Goal: Task Accomplishment & Management: Manage account settings

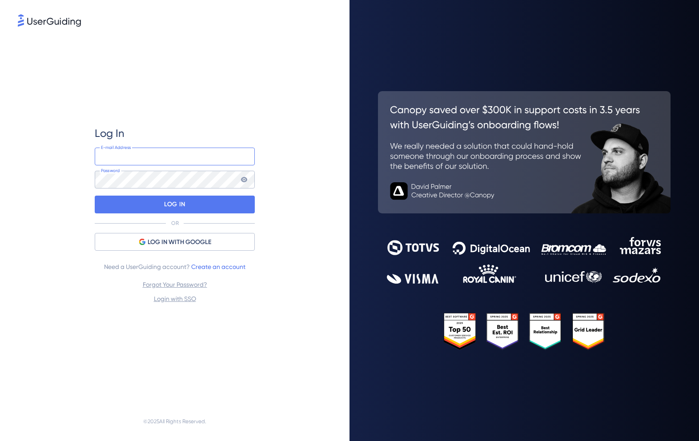
click at [173, 161] on input "email" at bounding box center [175, 157] width 160 height 18
click at [177, 160] on input "email" at bounding box center [175, 157] width 160 height 18
type input "[EMAIL_ADDRESS][DOMAIN_NAME]"
click at [175, 205] on p "LOG IN" at bounding box center [174, 204] width 21 height 14
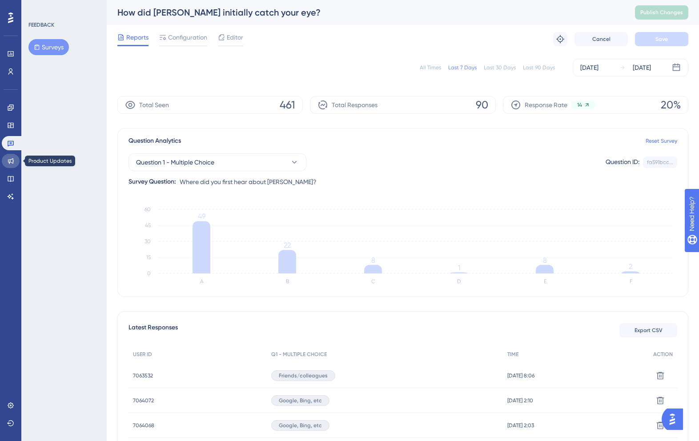
click at [12, 165] on link at bounding box center [11, 161] width 18 height 14
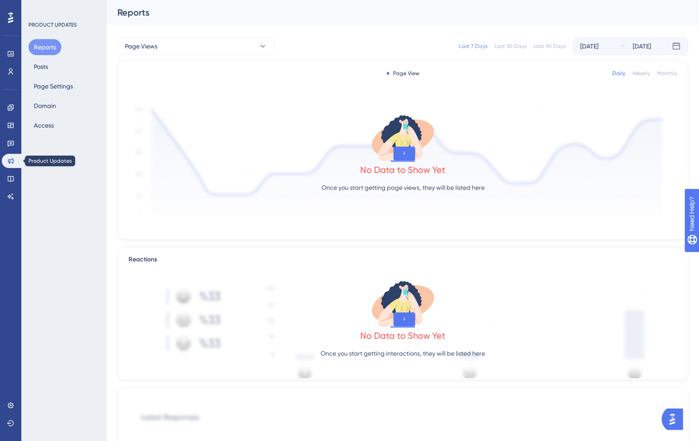
click at [0, 0] on div "✨ Save My Spot!✨" at bounding box center [0, 0] width 0 height 0
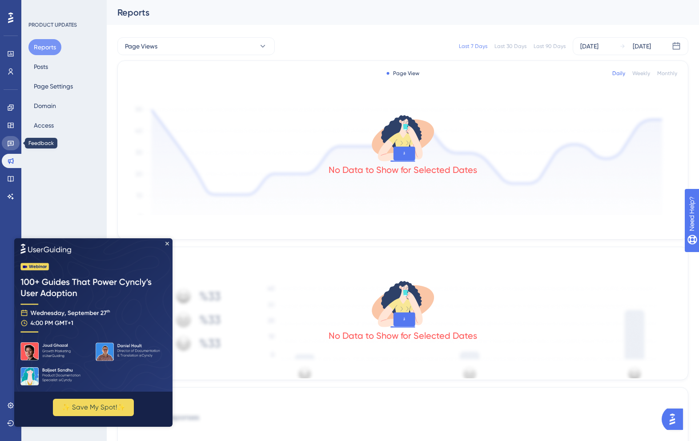
click at [11, 141] on icon at bounding box center [11, 144] width 6 height 6
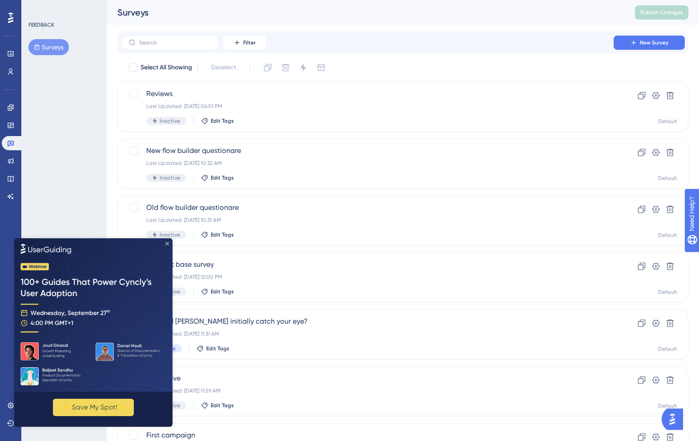
click at [167, 242] on icon "Close Preview" at bounding box center [167, 244] width 4 height 4
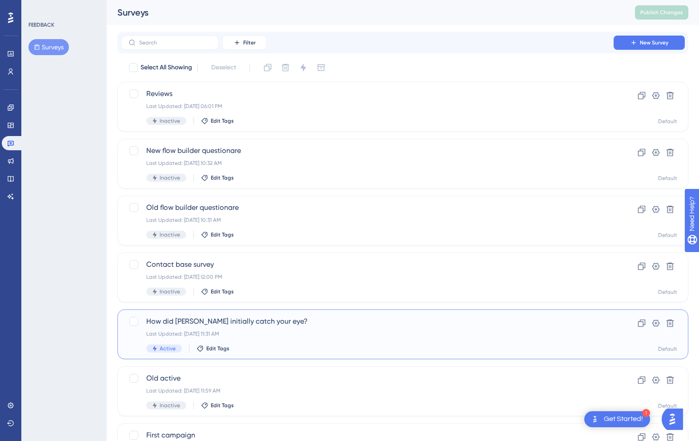
click at [205, 323] on span "How did [PERSON_NAME] initially catch your eye?" at bounding box center [367, 321] width 442 height 11
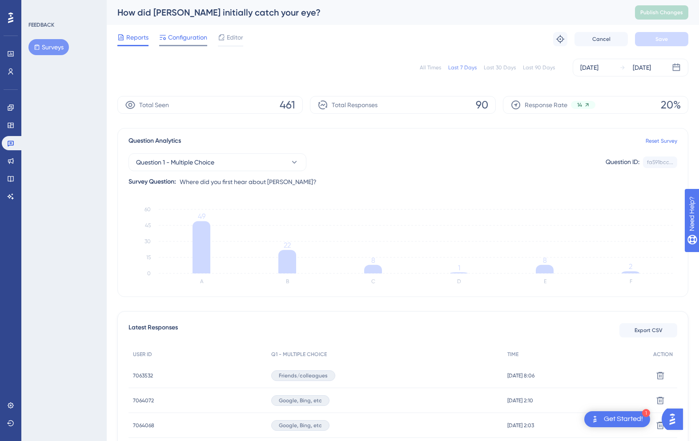
click at [188, 37] on span "Configuration" at bounding box center [187, 37] width 39 height 11
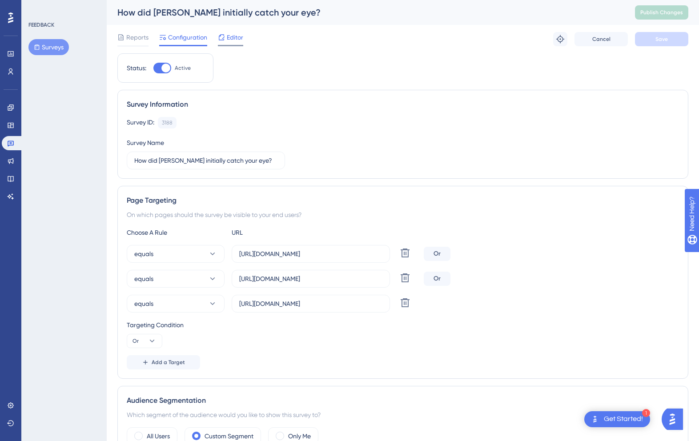
click at [234, 35] on span "Editor" at bounding box center [235, 37] width 16 height 11
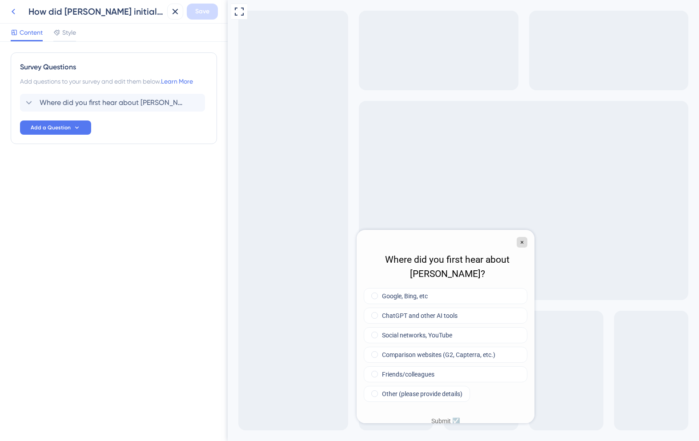
click at [11, 7] on icon at bounding box center [13, 11] width 11 height 11
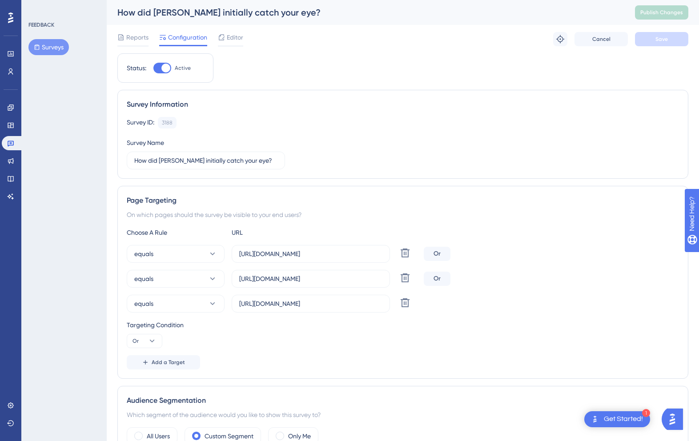
click at [165, 60] on div "Status: Active" at bounding box center [165, 67] width 96 height 29
click at [165, 71] on div at bounding box center [165, 68] width 9 height 9
click at [153, 68] on input "Active" at bounding box center [153, 68] width 0 height 0
checkbox input "false"
click at [657, 39] on span "Save" at bounding box center [662, 39] width 12 height 7
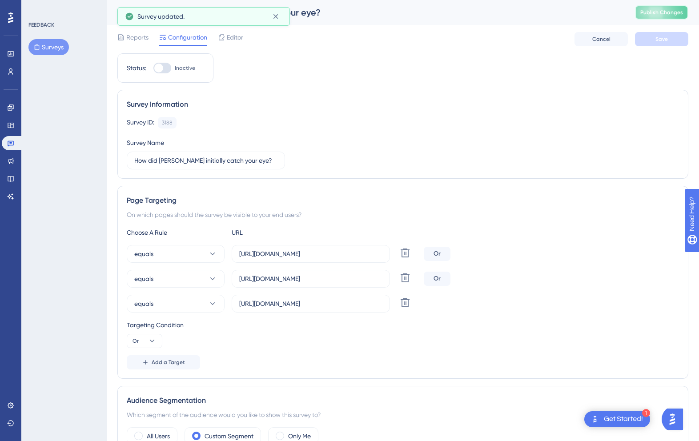
click at [662, 12] on span "Publish Changes" at bounding box center [662, 12] width 43 height 7
click at [234, 38] on span "Editor" at bounding box center [235, 37] width 16 height 11
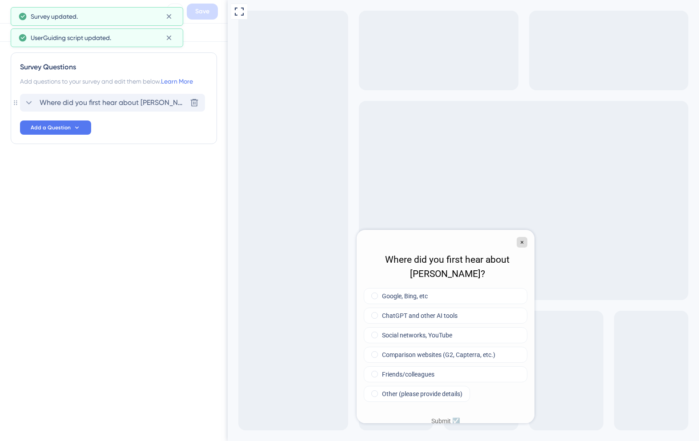
click at [37, 102] on div "Where did you first hear about [PERSON_NAME]?" at bounding box center [105, 102] width 163 height 11
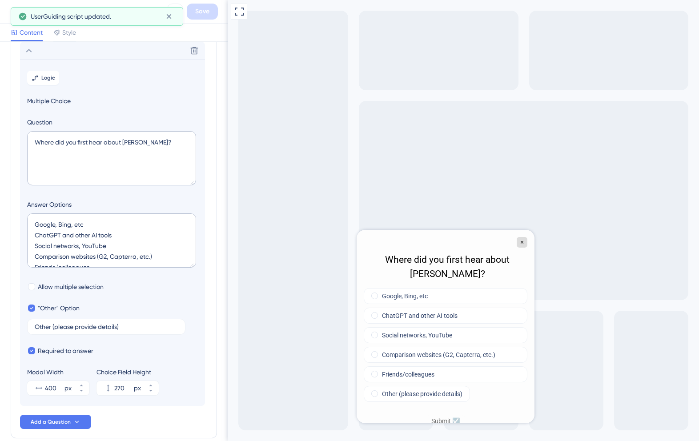
scroll to position [11, 0]
click at [133, 243] on textarea "Google, Bing, etc ChatGPT and other AI tools Social networks, YouTube Compariso…" at bounding box center [111, 241] width 169 height 54
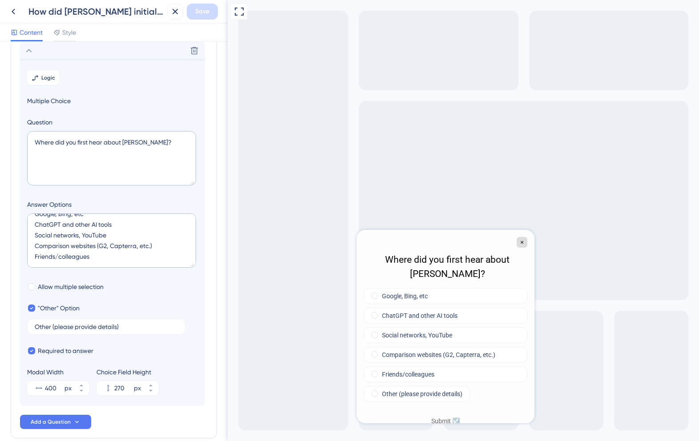
click at [21, 19] on div "How did [PERSON_NAME] initially catch your eye?" at bounding box center [84, 12] width 158 height 16
click at [16, 13] on icon at bounding box center [13, 11] width 11 height 11
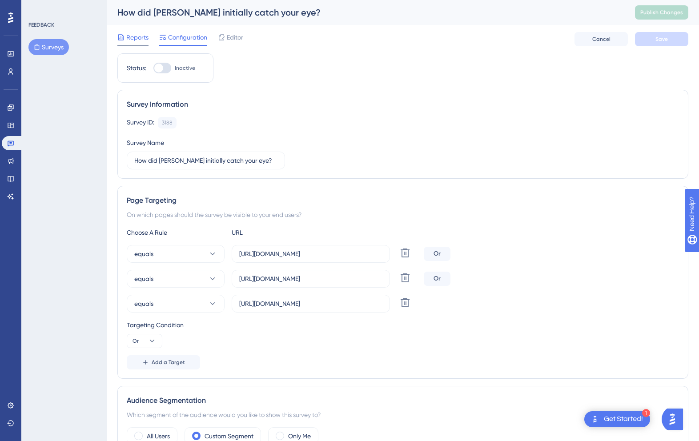
click at [142, 39] on span "Reports" at bounding box center [137, 37] width 22 height 11
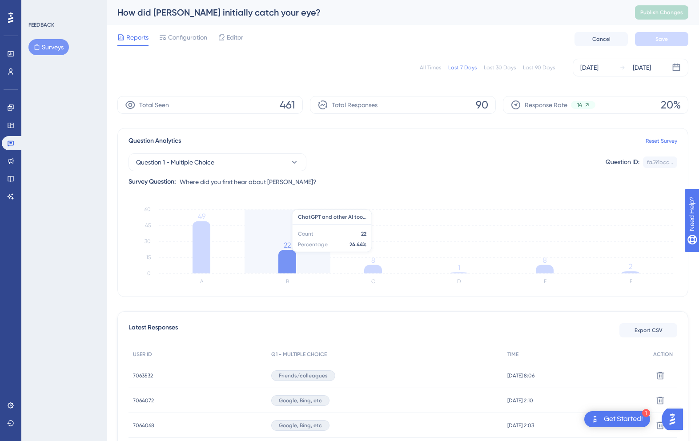
click at [320, 257] on icon "A B C D E F 0 15 30 45 60 49 22 8 1 8 2" at bounding box center [403, 245] width 549 height 89
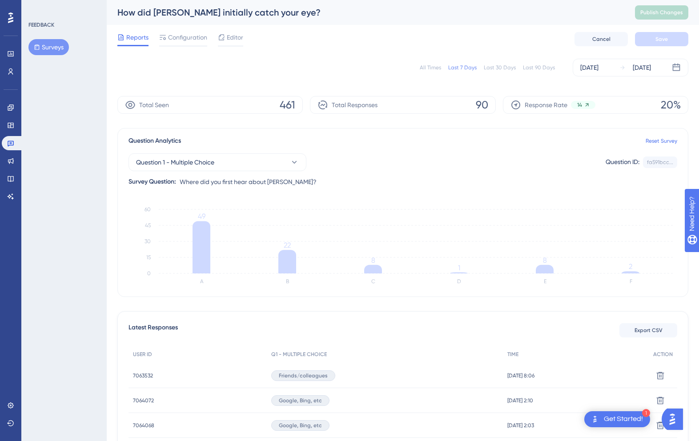
click at [323, 284] on icon "A B C D E F 0 15 30 45 60 49 22 8 1 8 2" at bounding box center [403, 245] width 549 height 89
click at [139, 40] on span "Reports" at bounding box center [137, 37] width 22 height 11
click at [12, 142] on icon at bounding box center [10, 143] width 7 height 7
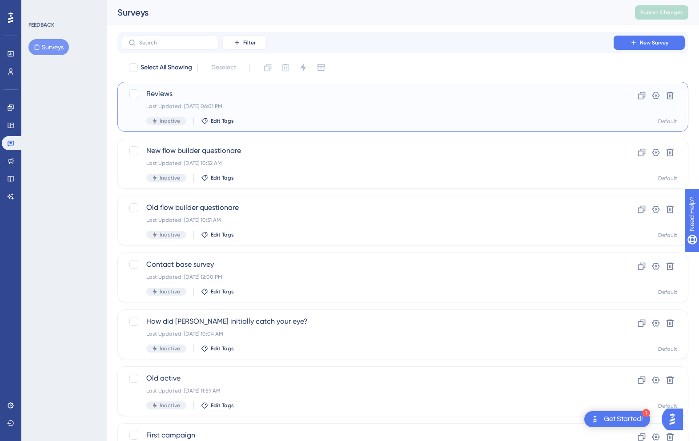
click at [205, 91] on span "Reviews" at bounding box center [367, 94] width 442 height 11
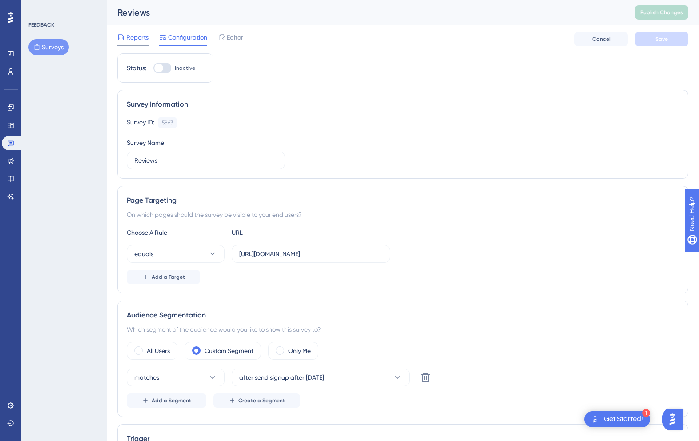
click at [137, 37] on span "Reports" at bounding box center [137, 37] width 22 height 11
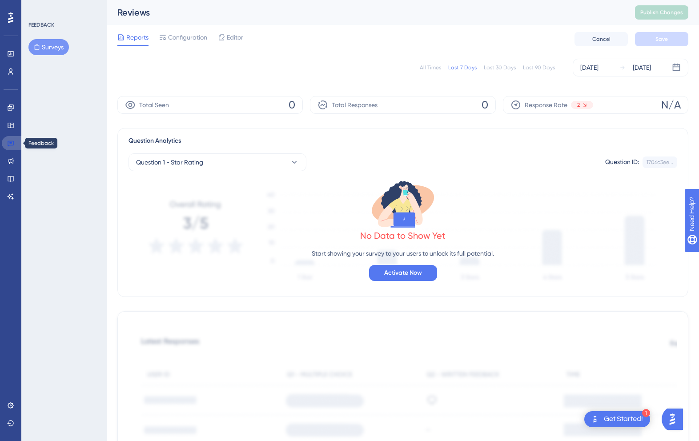
click at [14, 143] on link at bounding box center [12, 143] width 21 height 14
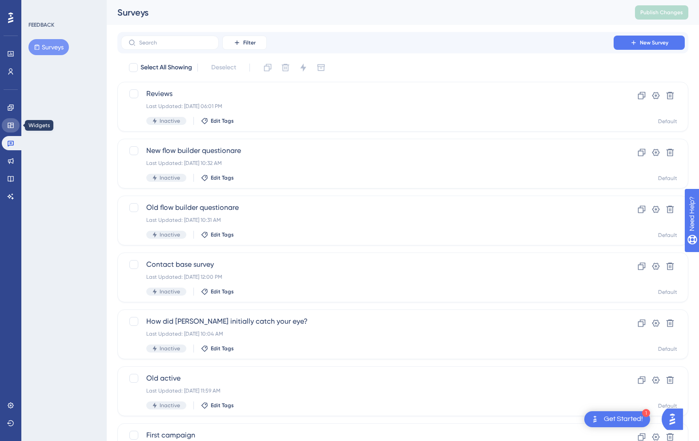
click at [8, 125] on icon at bounding box center [10, 125] width 7 height 7
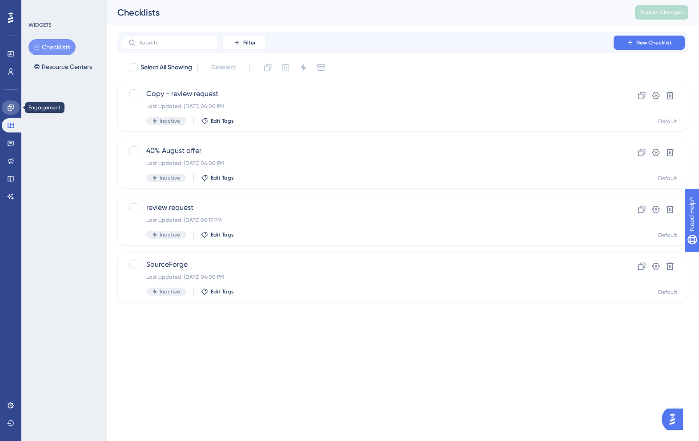
click at [12, 107] on icon at bounding box center [10, 107] width 7 height 7
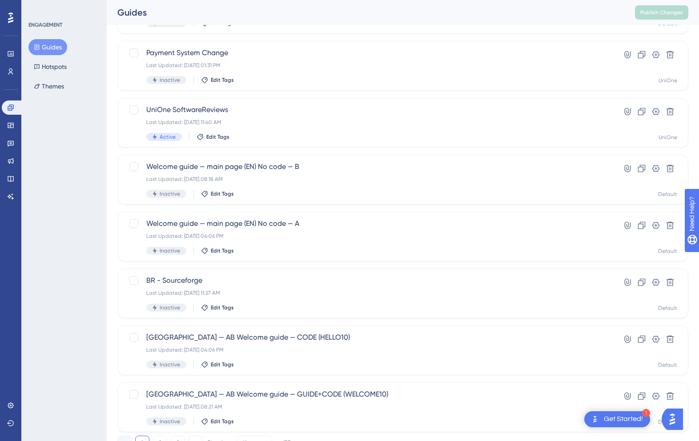
scroll to position [249, 0]
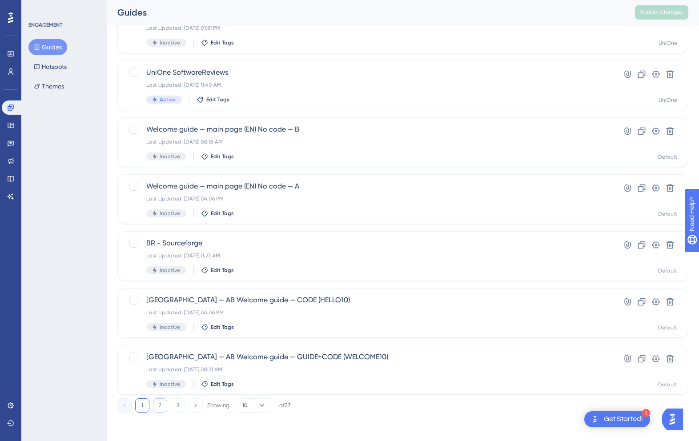
click at [165, 408] on button "2" at bounding box center [160, 406] width 14 height 14
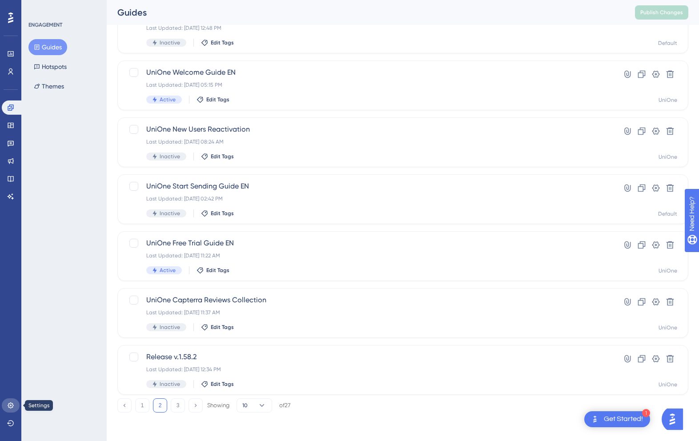
click at [15, 403] on link at bounding box center [11, 406] width 18 height 14
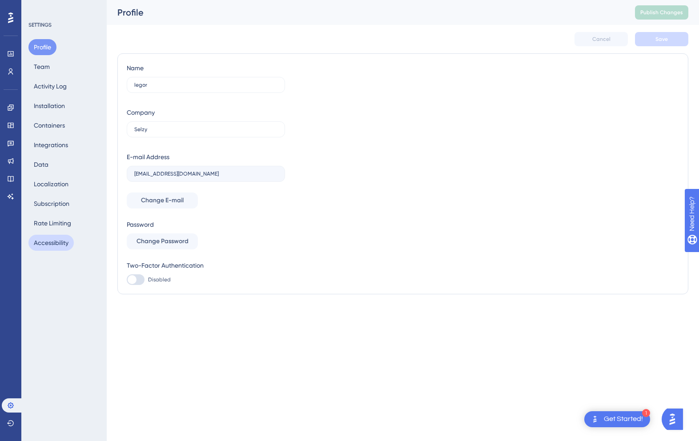
click at [60, 243] on button "Accessibility" at bounding box center [50, 243] width 45 height 16
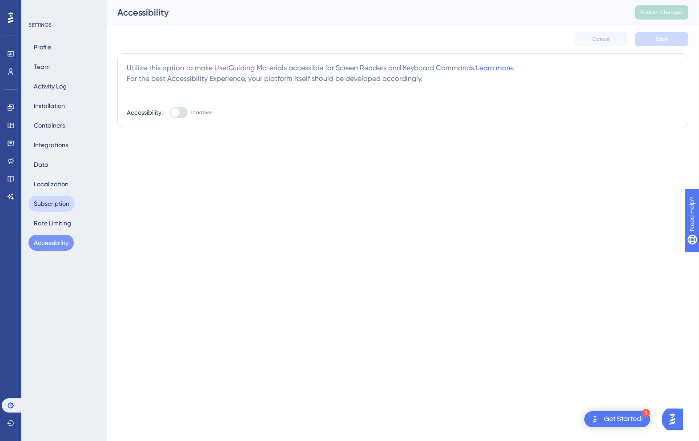
click at [60, 206] on button "Subscription" at bounding box center [51, 204] width 46 height 16
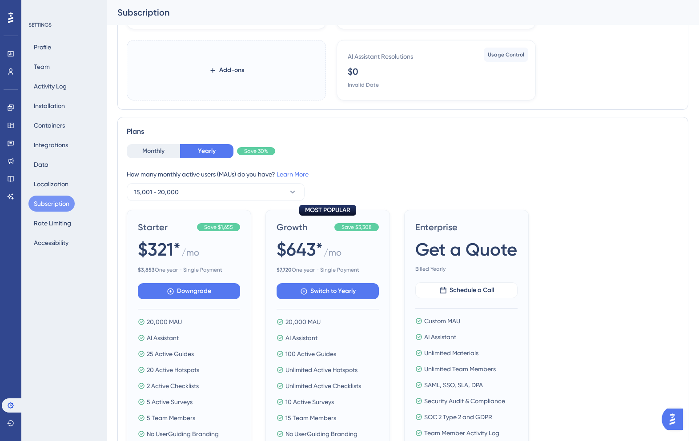
scroll to position [2, 0]
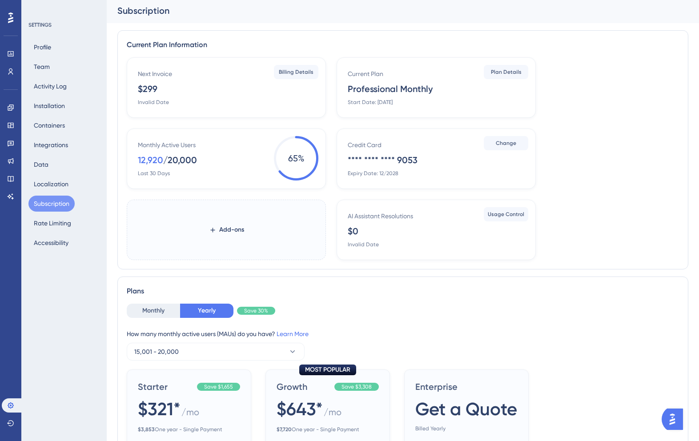
click at [290, 165] on span "65 %" at bounding box center [296, 158] width 44 height 44
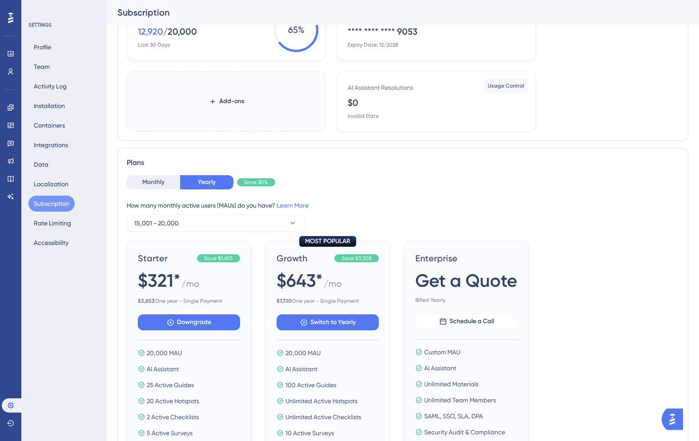
scroll to position [0, 0]
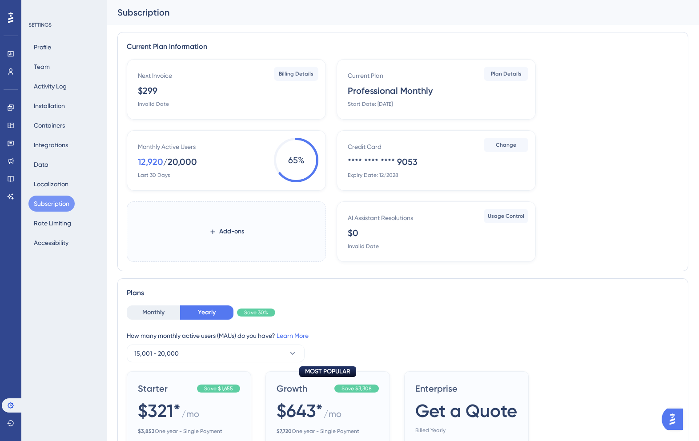
drag, startPoint x: 376, startPoint y: 103, endPoint x: 437, endPoint y: 103, distance: 60.5
click at [437, 103] on div "Current Plan Professional Monthly Start Date: [DATE]" at bounding box center [438, 88] width 181 height 37
click at [377, 90] on div "Professional Monthly" at bounding box center [390, 91] width 85 height 12
click at [505, 73] on span "Plan Details" at bounding box center [506, 73] width 31 height 7
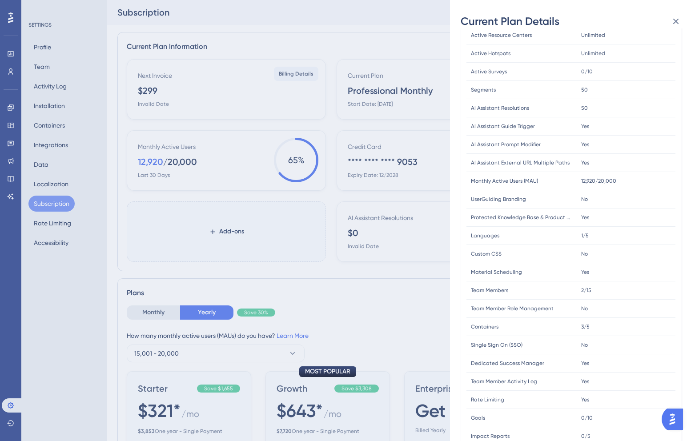
scroll to position [133, 0]
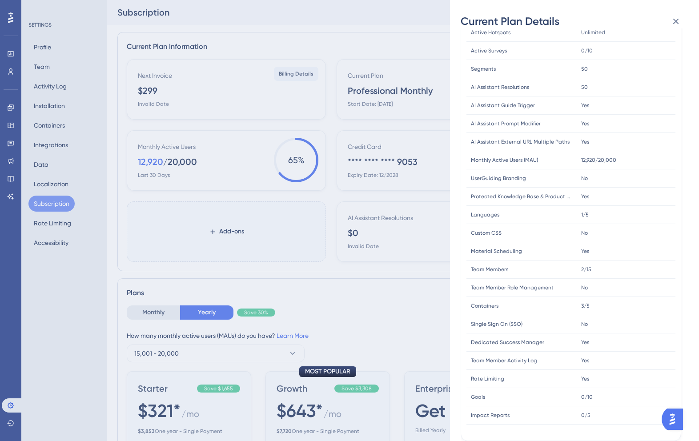
click at [385, 286] on div "Current Plan Details Subscription Start Date: [DATE] Plan Type: Professional Mo…" at bounding box center [349, 220] width 699 height 441
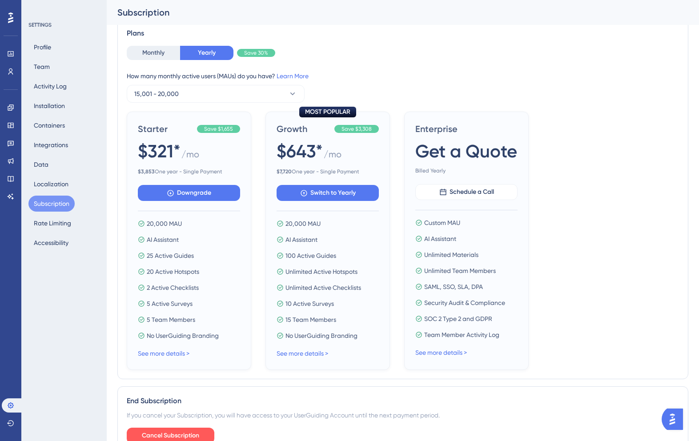
scroll to position [211, 0]
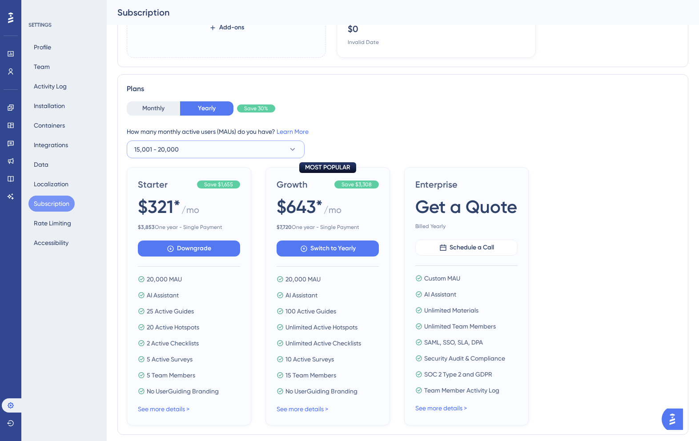
click at [254, 150] on button "15,001 - 20,000" at bounding box center [216, 150] width 178 height 18
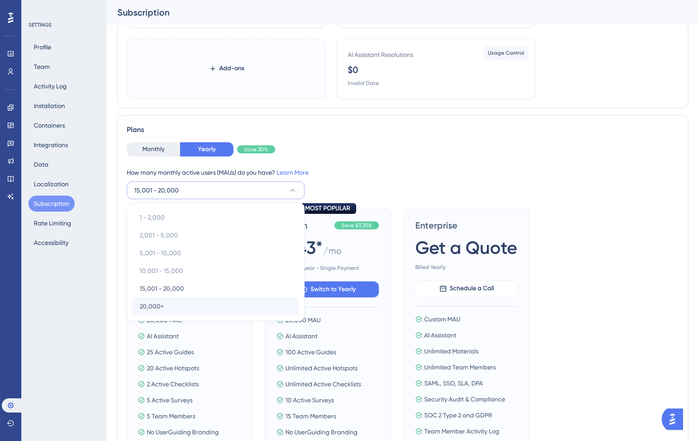
scroll to position [171, 0]
click at [173, 287] on span "15,001 - 20,000" at bounding box center [162, 288] width 44 height 11
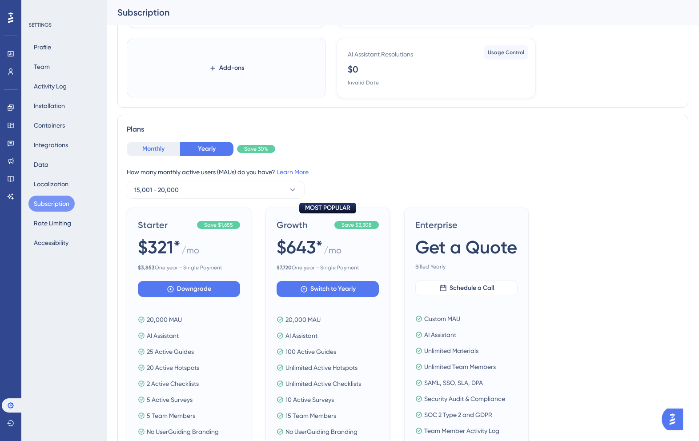
click at [160, 149] on button "Monthly" at bounding box center [153, 149] width 53 height 14
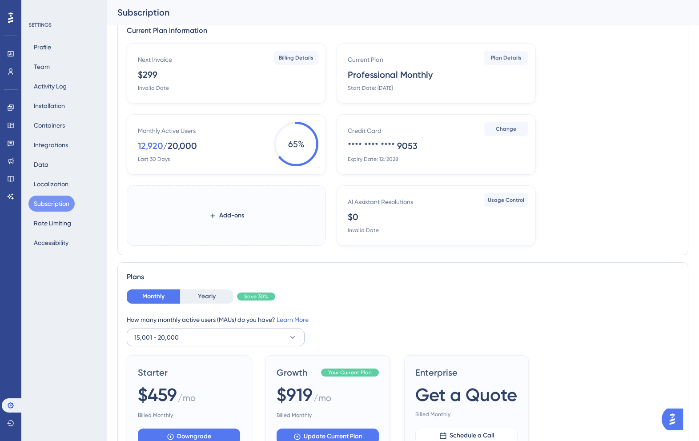
scroll to position [0, 0]
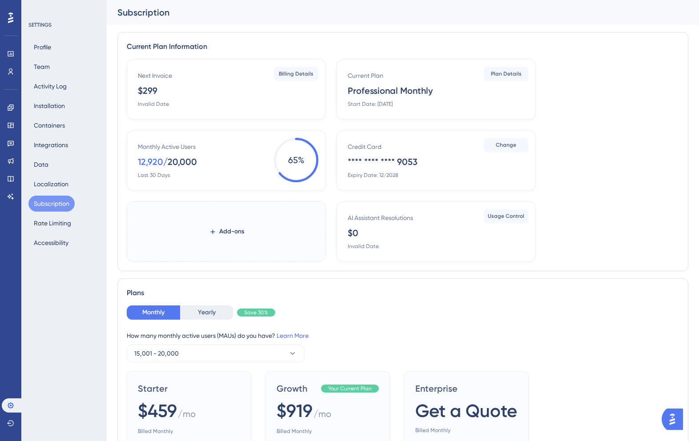
click at [198, 101] on div "Next Invoice $299 Invalid Date" at bounding box center [228, 88] width 181 height 37
click at [294, 73] on span "Billing Details" at bounding box center [296, 73] width 35 height 7
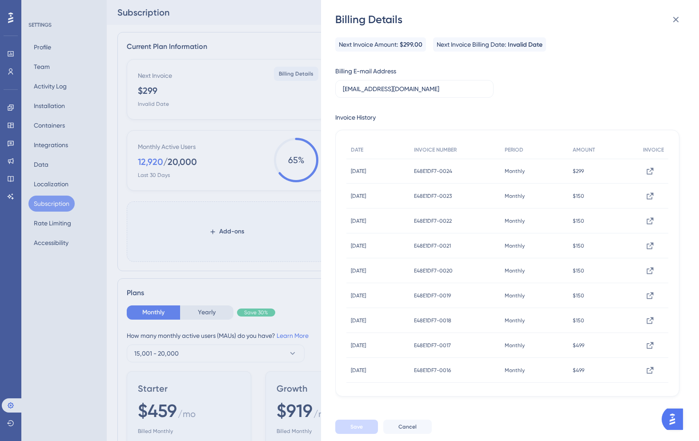
click at [297, 125] on div "Billing Details Next Invoice Amount: $299.00 Next Invoice Billing Date: Invalid…" at bounding box center [349, 220] width 699 height 441
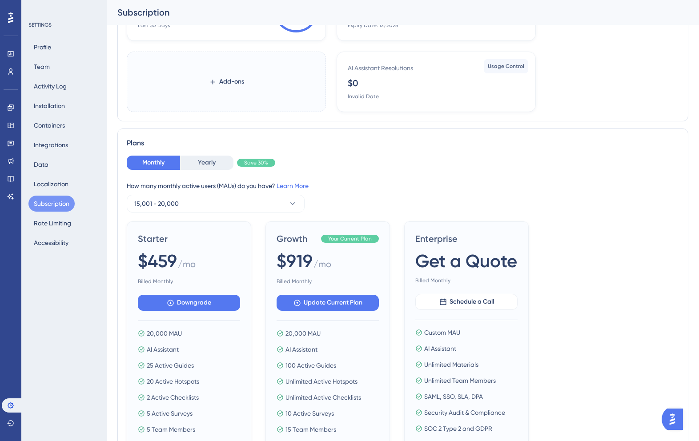
scroll to position [314, 0]
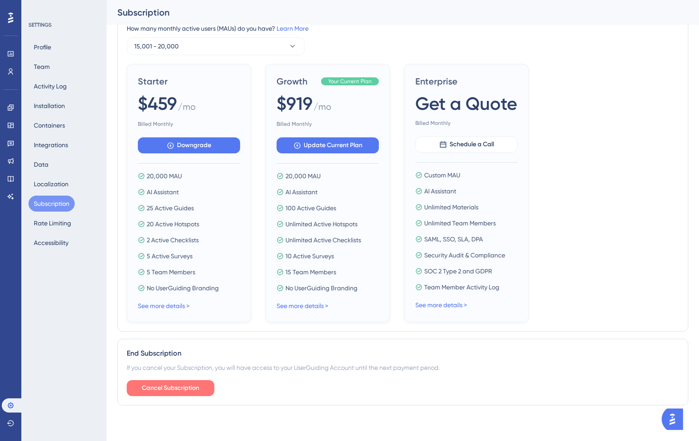
click at [173, 392] on span "Cancel Subscription" at bounding box center [170, 388] width 57 height 11
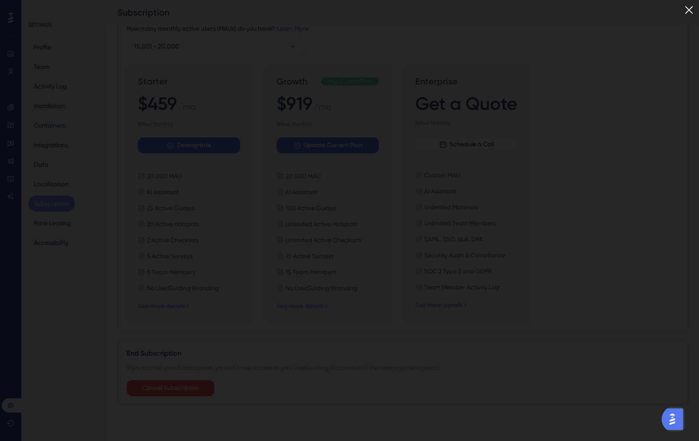
click at [688, 10] on img at bounding box center [689, 10] width 15 height 15
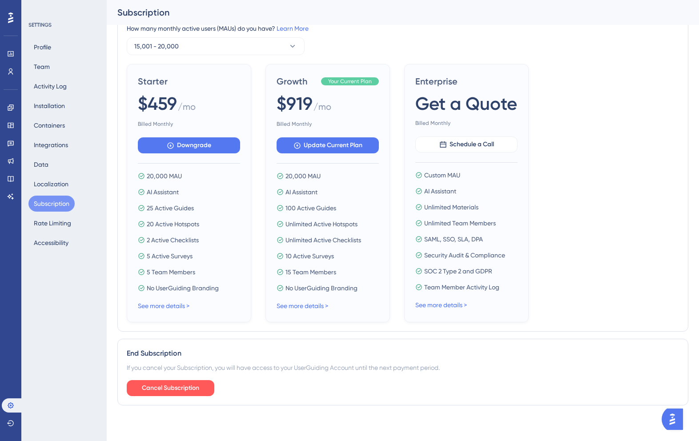
click at [673, 419] on img "Open AI Assistant Launcher" at bounding box center [673, 419] width 16 height 16
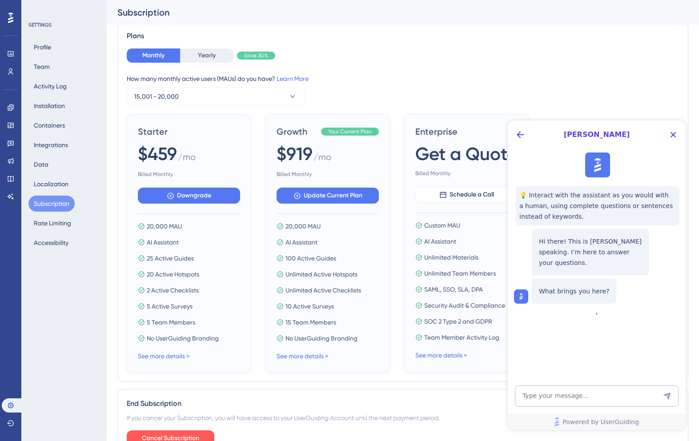
scroll to position [230, 0]
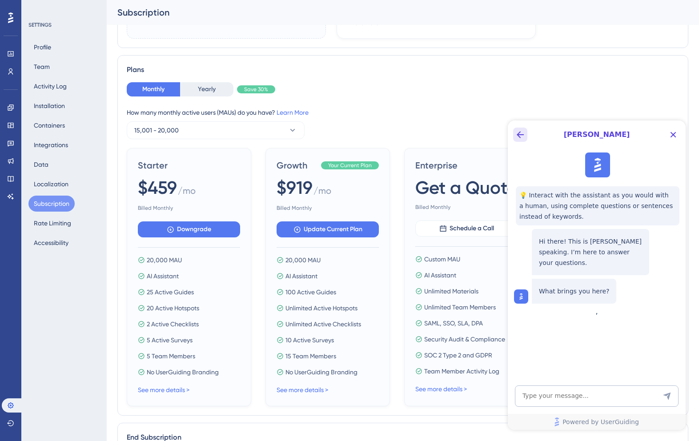
click at [518, 135] on icon "Back Button" at bounding box center [520, 134] width 7 height 7
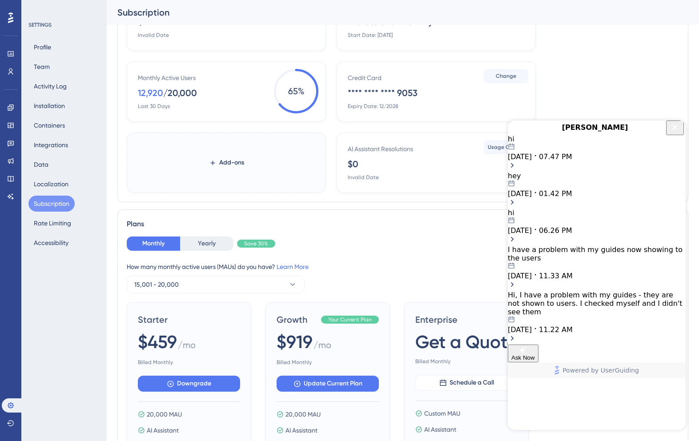
scroll to position [0, 0]
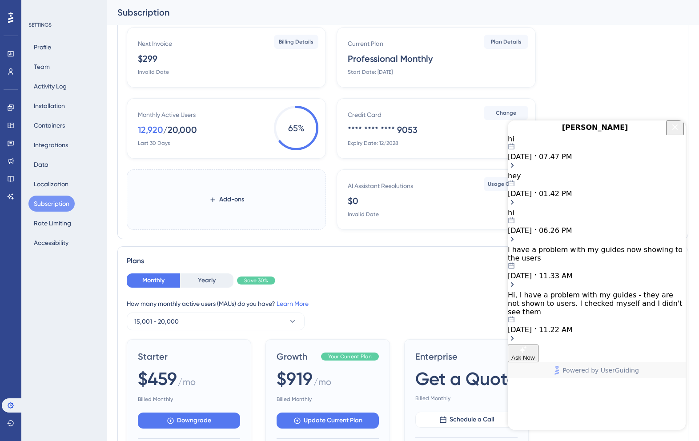
scroll to position [40, 0]
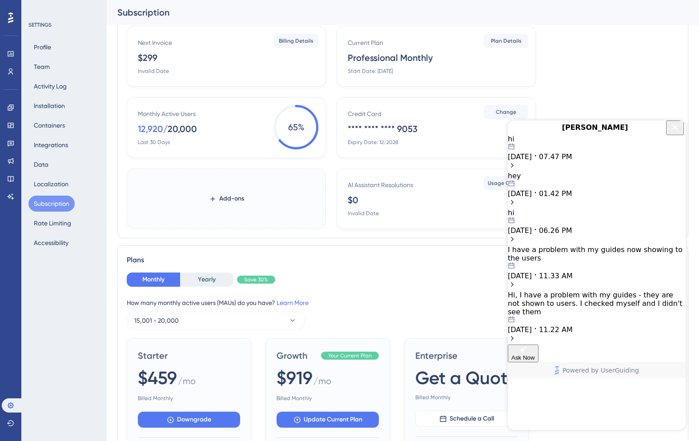
click at [238, 44] on div "Next Invoice $299 Invalid Date" at bounding box center [228, 55] width 181 height 37
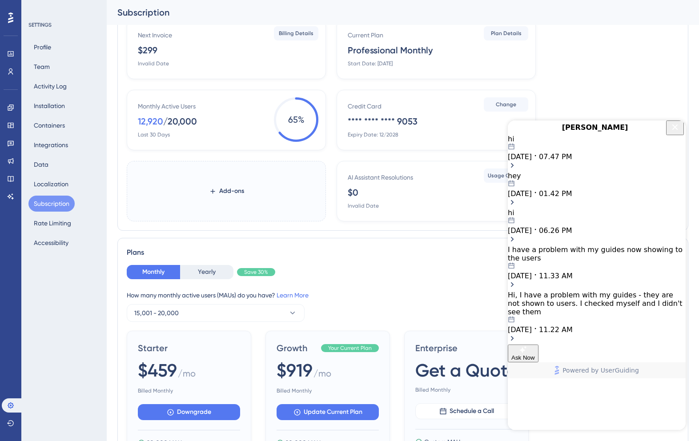
scroll to position [0, 0]
